Goal: Task Accomplishment & Management: Manage account settings

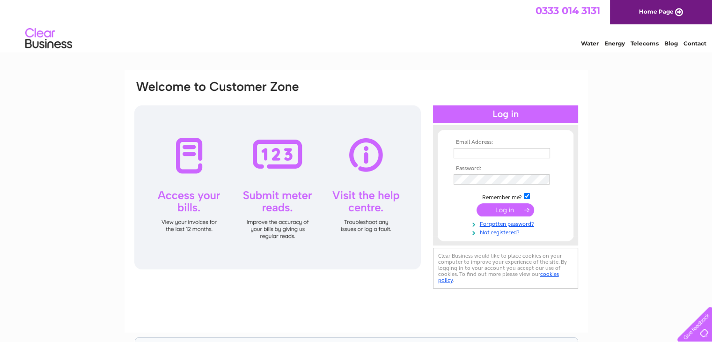
type input "info@sudawk.co.uk"
click at [511, 212] on input "submit" at bounding box center [506, 209] width 58 height 13
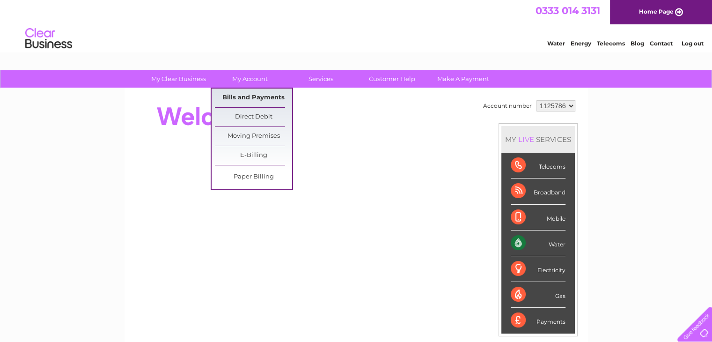
click at [246, 98] on link "Bills and Payments" at bounding box center [253, 97] width 77 height 19
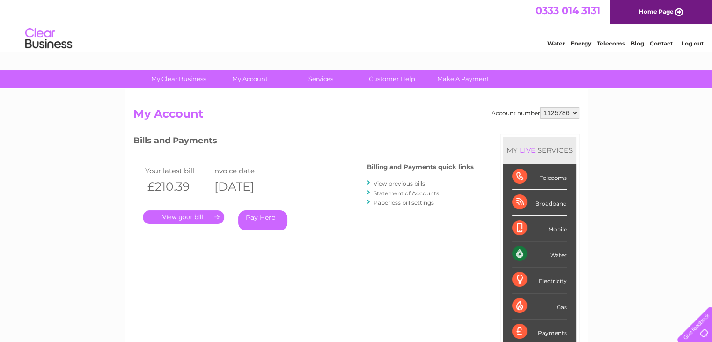
click at [209, 216] on link "." at bounding box center [183, 217] width 81 height 14
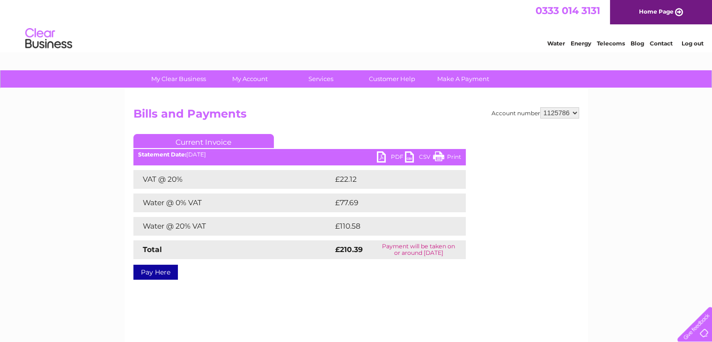
click at [377, 158] on link "PDF" at bounding box center [391, 158] width 28 height 14
drag, startPoint x: 693, startPoint y: 43, endPoint x: 332, endPoint y: 0, distance: 363.9
click at [693, 43] on link "Log out" at bounding box center [692, 43] width 22 height 7
